Goal: Task Accomplishment & Management: Use online tool/utility

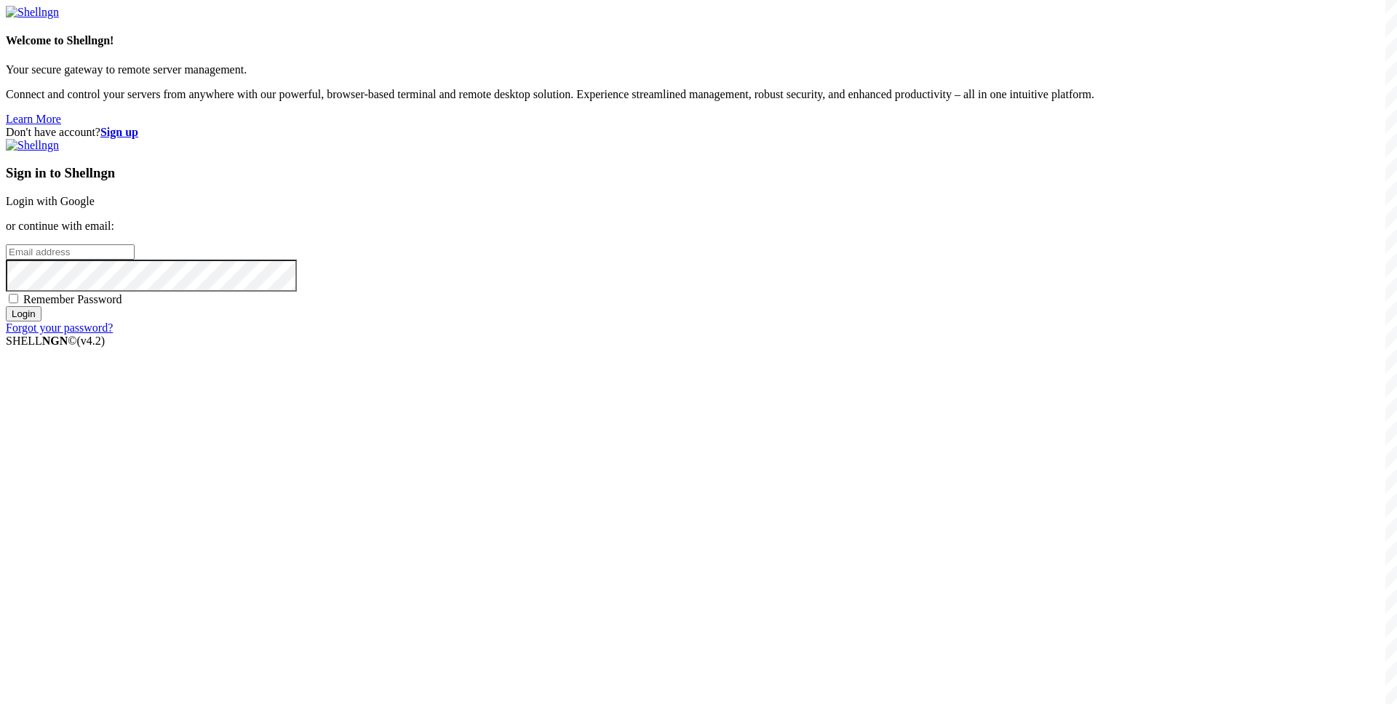
click at [566, 304] on div "Don't have account? Sign up Sign in to Shellngn Login with Google or continue w…" at bounding box center [698, 230] width 1385 height 209
click at [135, 260] on input "email" at bounding box center [70, 251] width 129 height 15
paste input "[EMAIL_ADDRESS][DOMAIN_NAME]"
type input "[EMAIL_ADDRESS][DOMAIN_NAME]"
click at [122, 306] on span "Remember Password" at bounding box center [72, 299] width 99 height 12
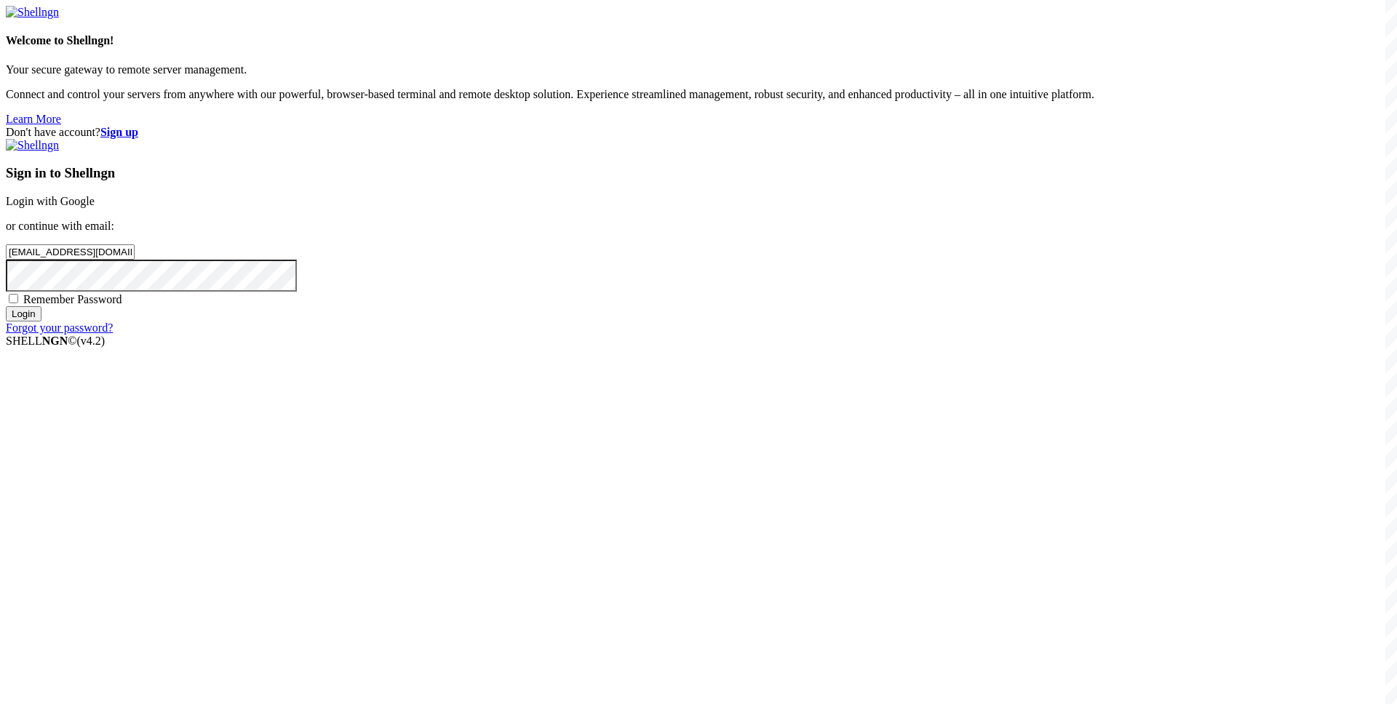
click at [18, 303] on input "Remember Password" at bounding box center [13, 298] width 9 height 9
checkbox input "true"
click at [41, 322] on input "Login" at bounding box center [24, 313] width 36 height 15
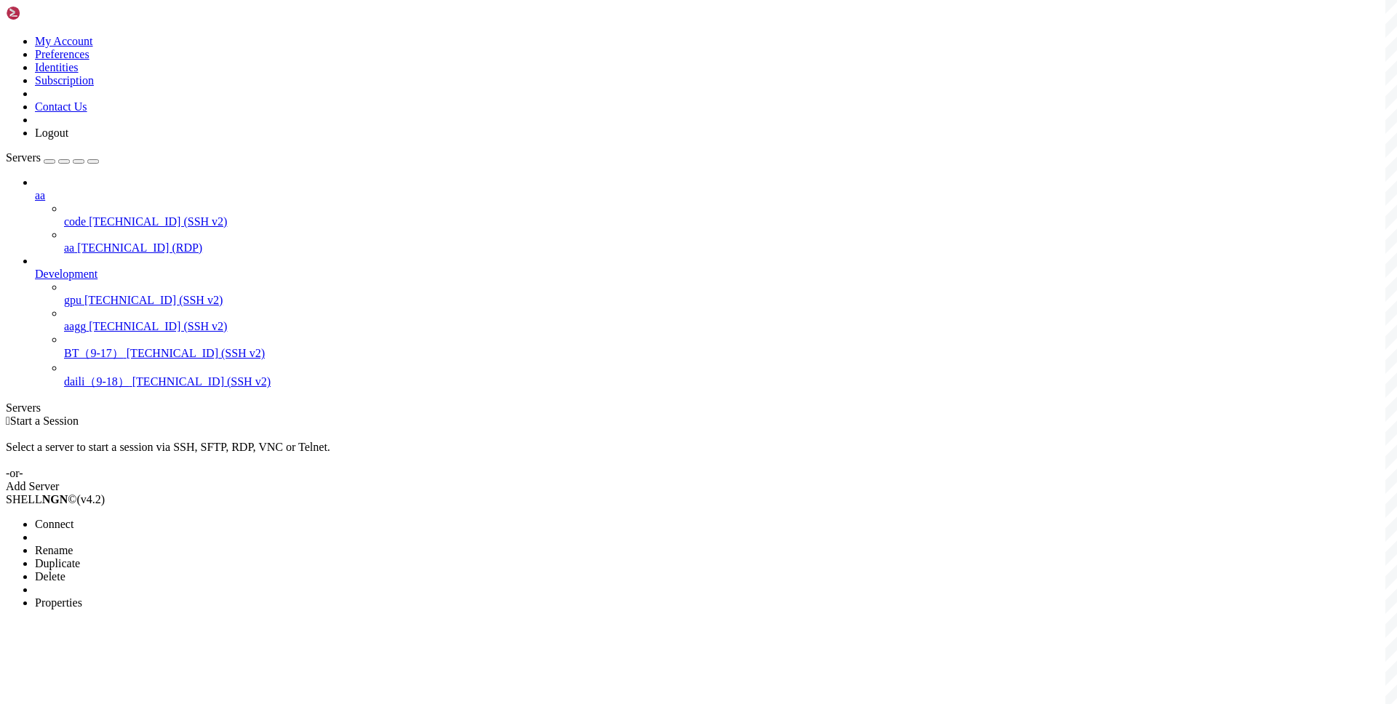
click at [117, 518] on li "Connect" at bounding box center [101, 524] width 132 height 13
